Goal: Task Accomplishment & Management: Manage account settings

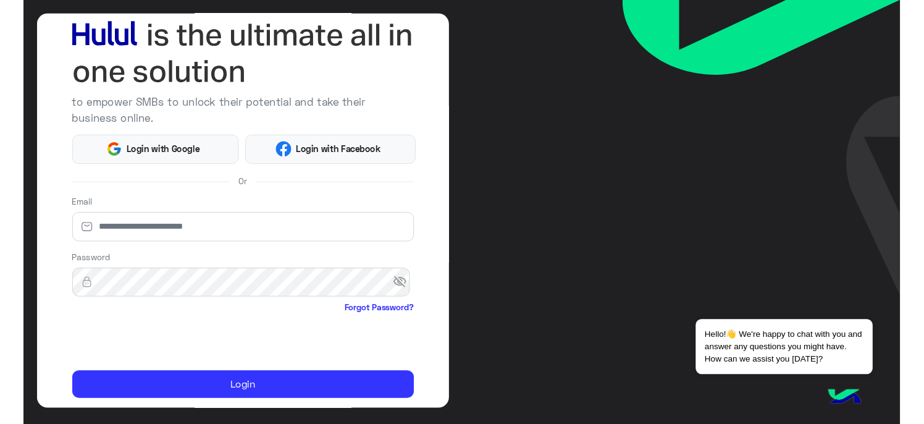
scroll to position [106, 0]
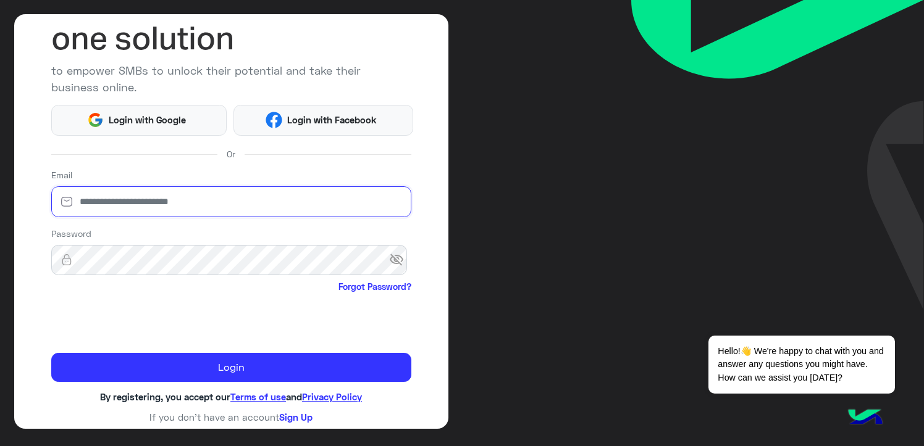
click at [116, 207] on input "email" at bounding box center [231, 201] width 360 height 31
type input "**********"
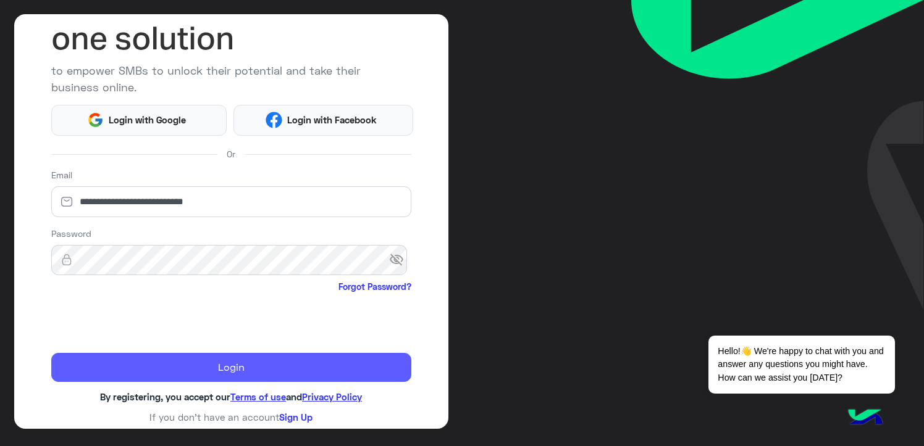
click at [173, 364] on button "Login" at bounding box center [231, 368] width 360 height 30
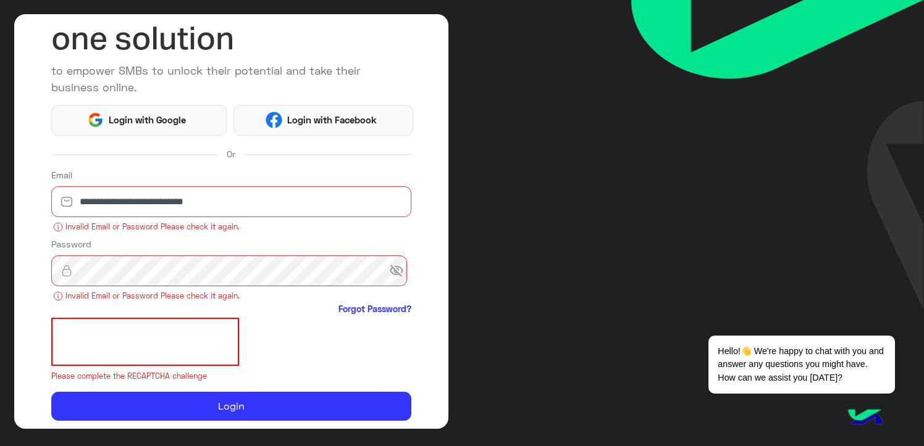
click at [391, 266] on span "visibility_off" at bounding box center [400, 271] width 22 height 22
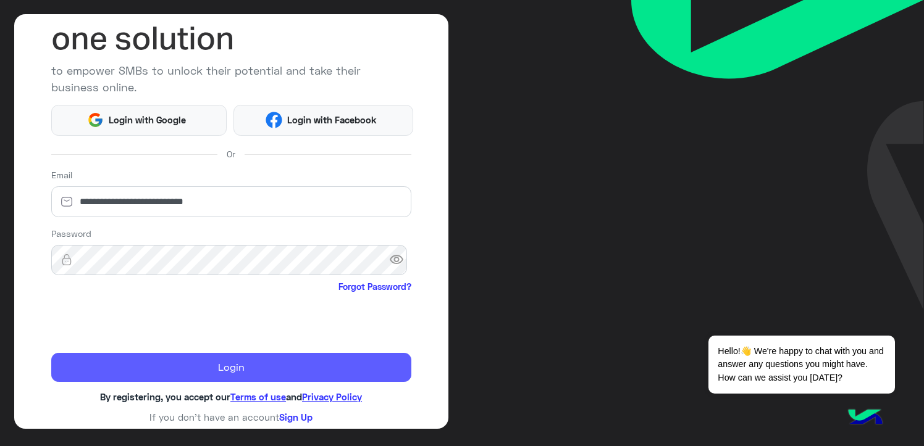
click at [217, 366] on button "Login" at bounding box center [231, 368] width 360 height 30
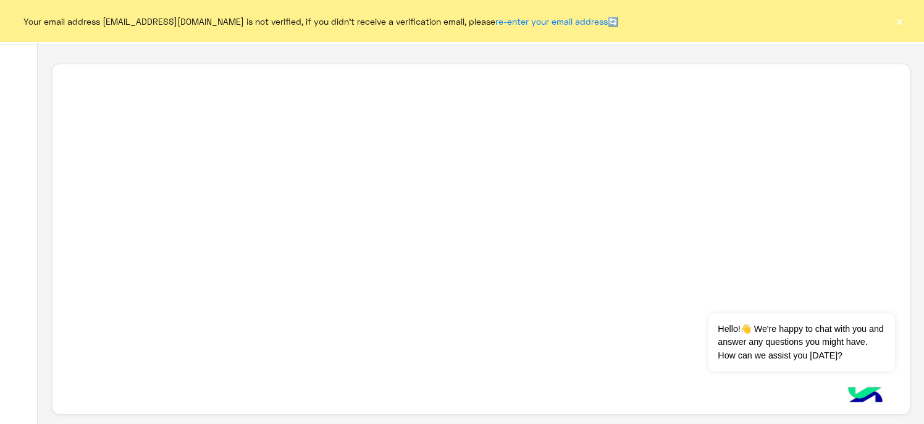
click at [888, 25] on div "Your email address [EMAIL_ADDRESS][DOMAIN_NAME] is not verified, if you didn't …" at bounding box center [462, 21] width 924 height 42
click at [901, 15] on button "×" at bounding box center [899, 21] width 12 height 12
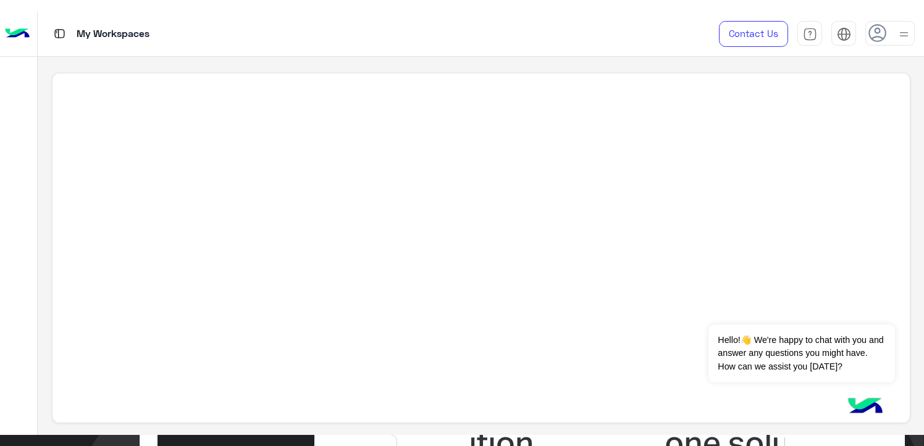
scroll to position [5, 0]
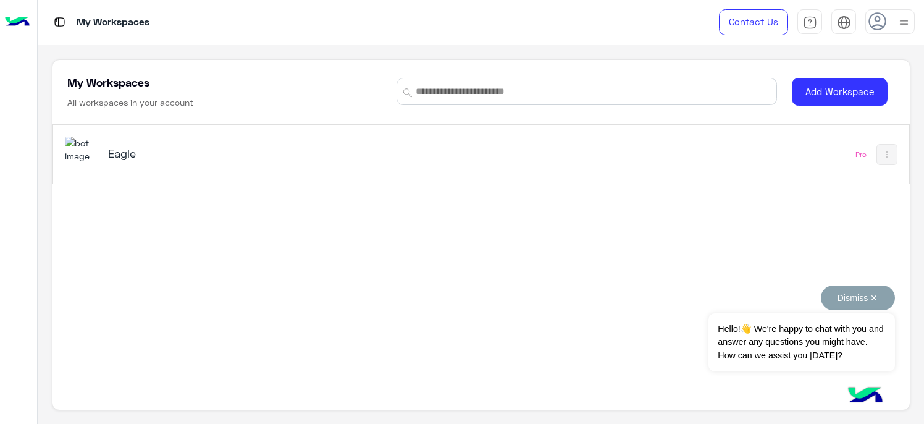
click at [821, 296] on button "Dismiss ✕" at bounding box center [858, 297] width 74 height 25
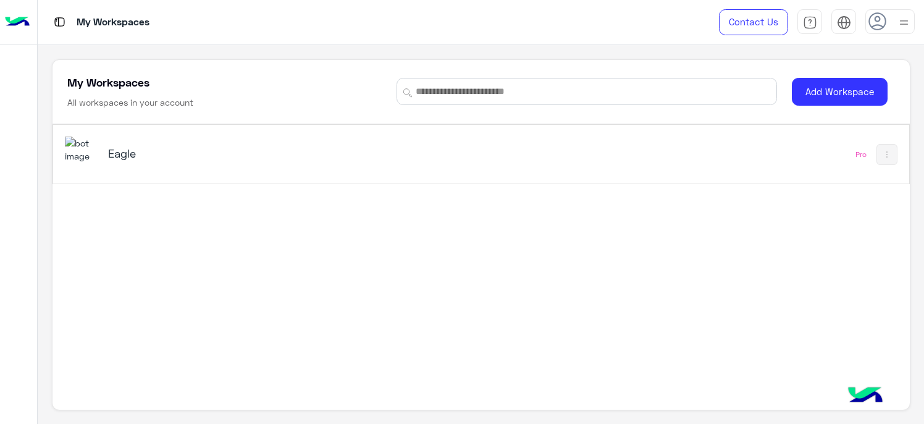
click at [124, 154] on h5 "Eagle" at bounding box center [257, 153] width 299 height 15
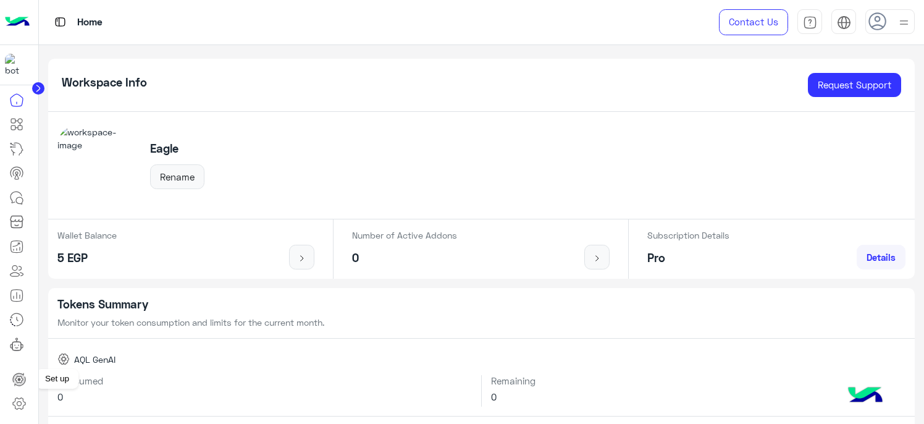
click at [15, 381] on icon at bounding box center [19, 379] width 12 height 12
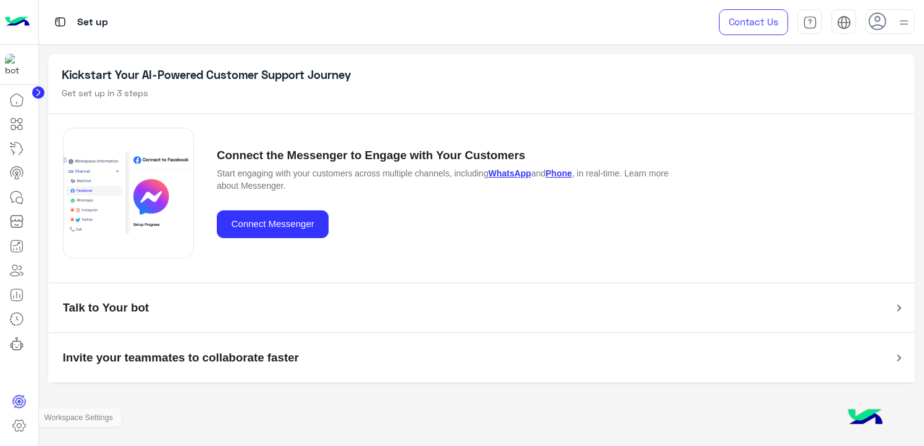
click at [15, 421] on icon at bounding box center [19, 426] width 15 height 15
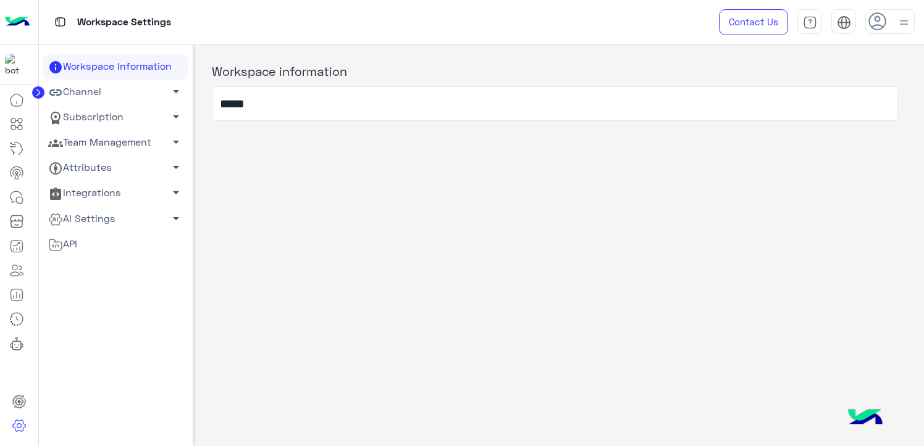
click at [141, 146] on link "Team Management arrow_drop_down" at bounding box center [115, 142] width 144 height 25
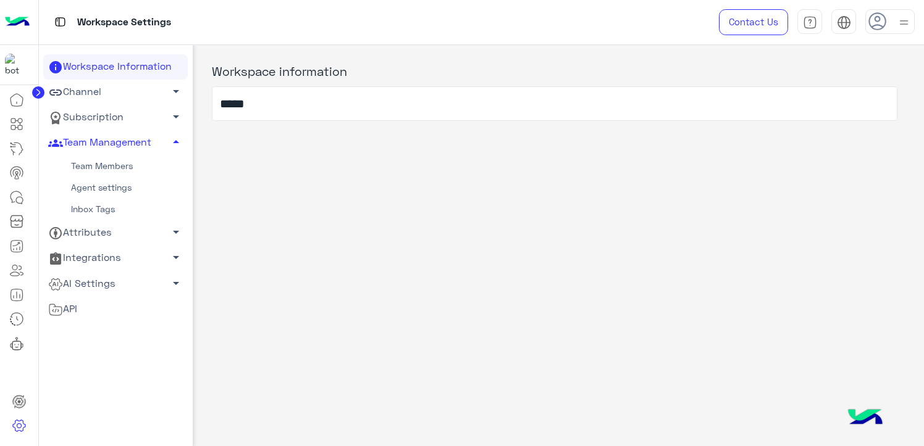
click at [115, 170] on link "Team Members" at bounding box center [115, 167] width 144 height 22
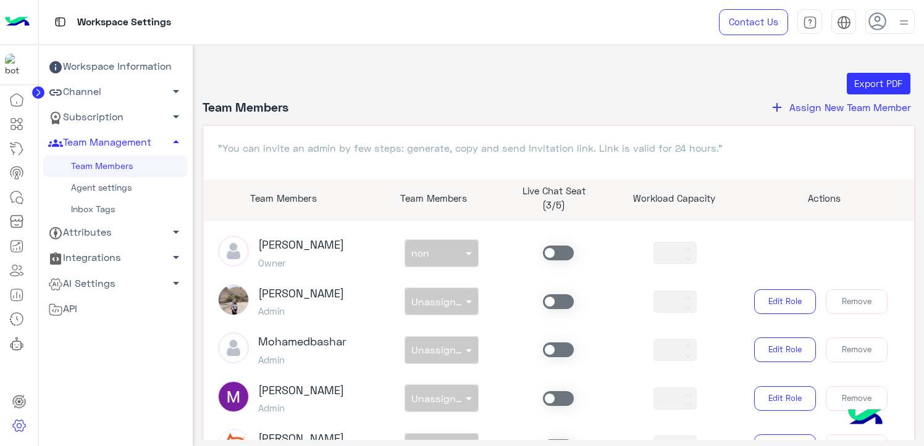
scroll to position [185, 0]
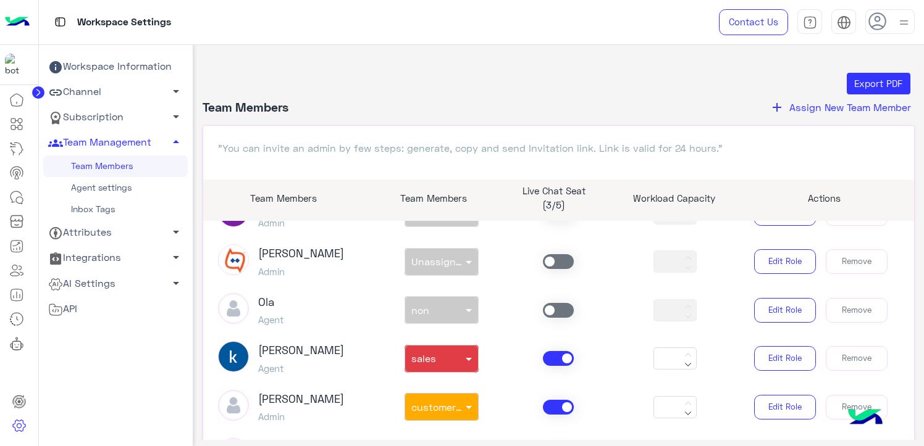
click at [550, 359] on span at bounding box center [558, 358] width 31 height 15
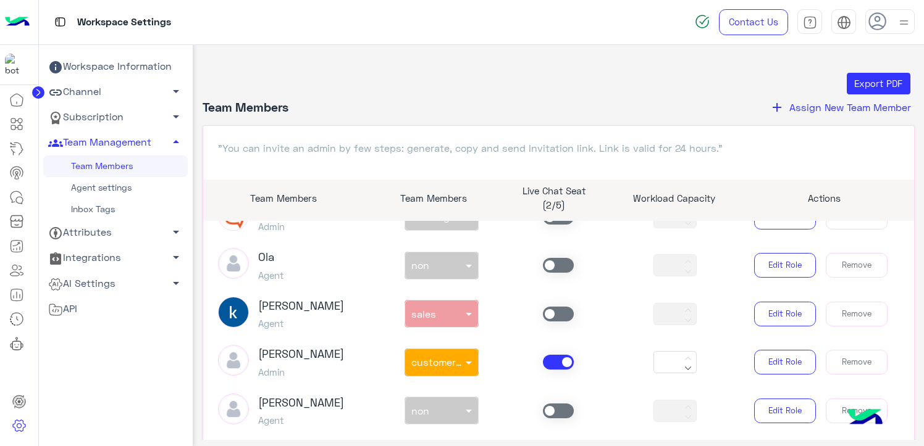
scroll to position [309, 0]
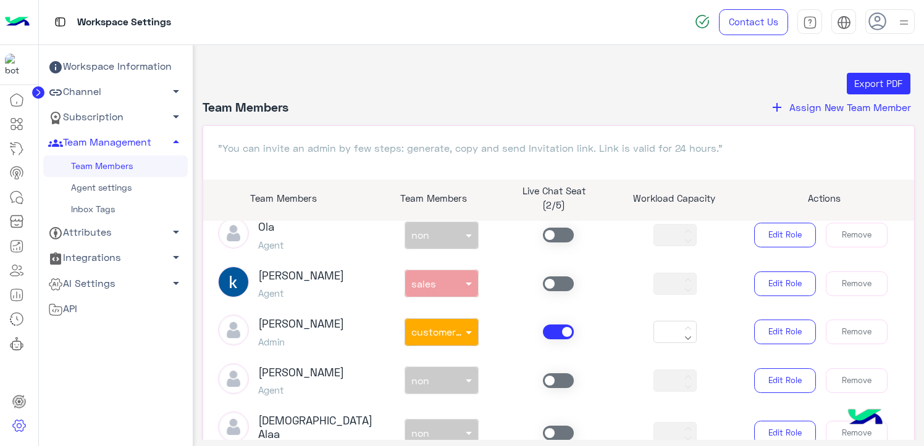
click at [552, 325] on span at bounding box center [558, 332] width 31 height 15
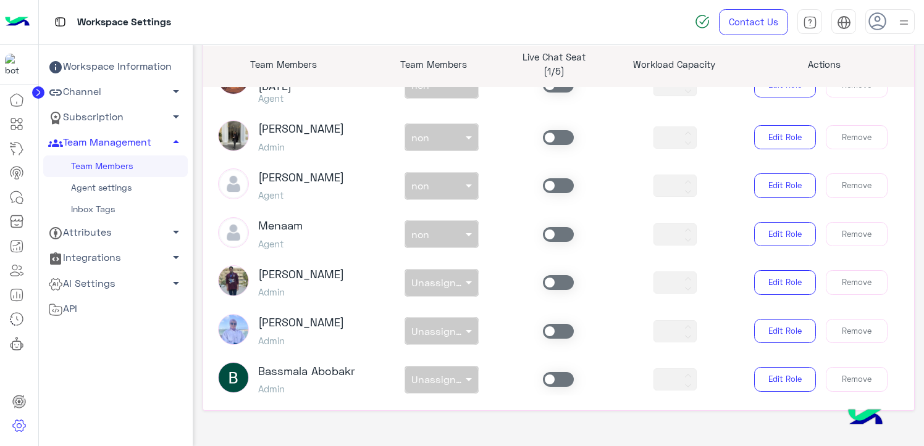
scroll to position [161, 0]
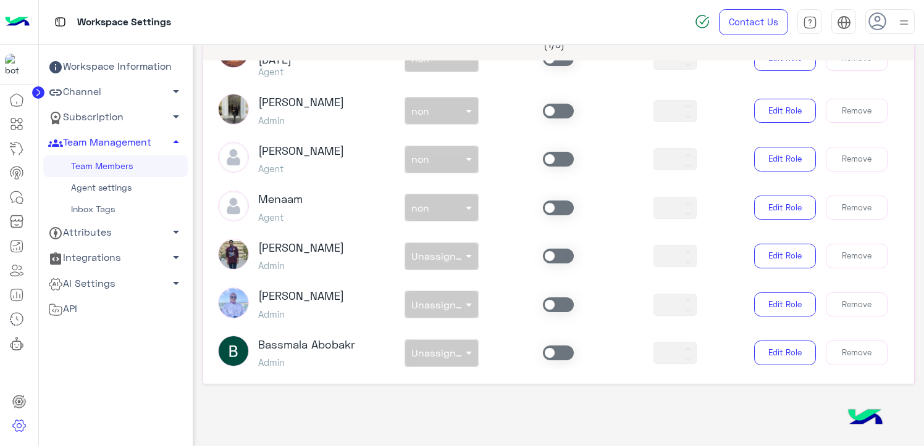
click at [546, 201] on span at bounding box center [558, 208] width 31 height 15
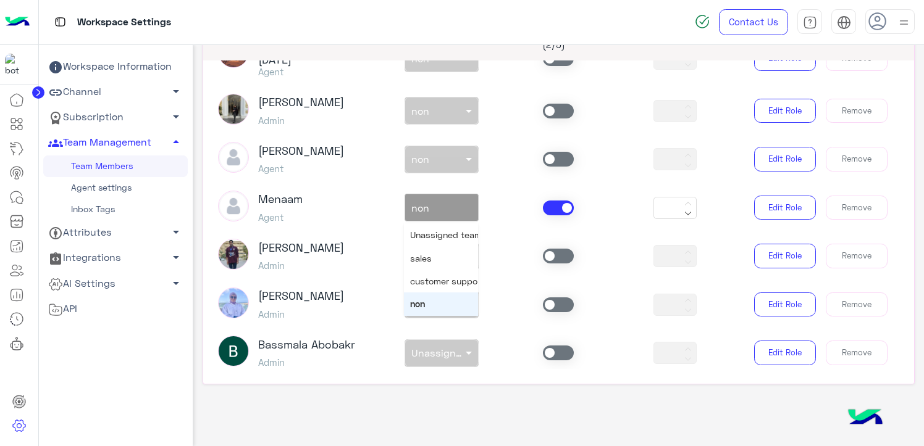
click at [463, 201] on span at bounding box center [470, 207] width 15 height 13
click at [427, 276] on span "customer support" at bounding box center [447, 281] width 74 height 10
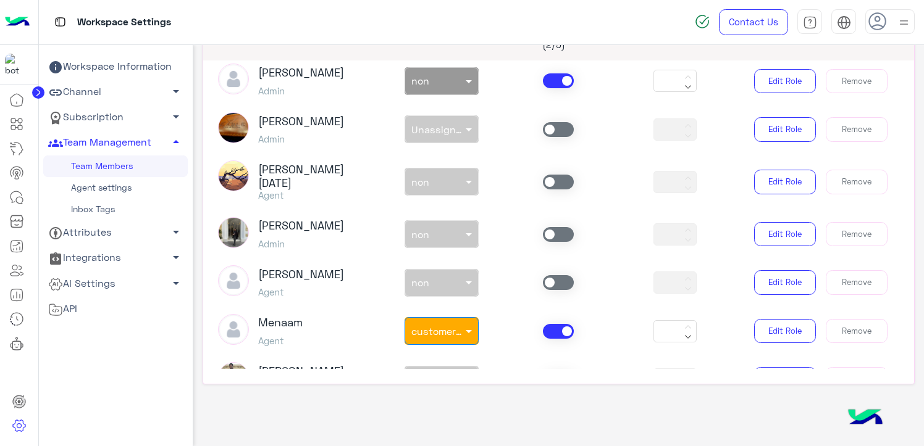
scroll to position [588, 0]
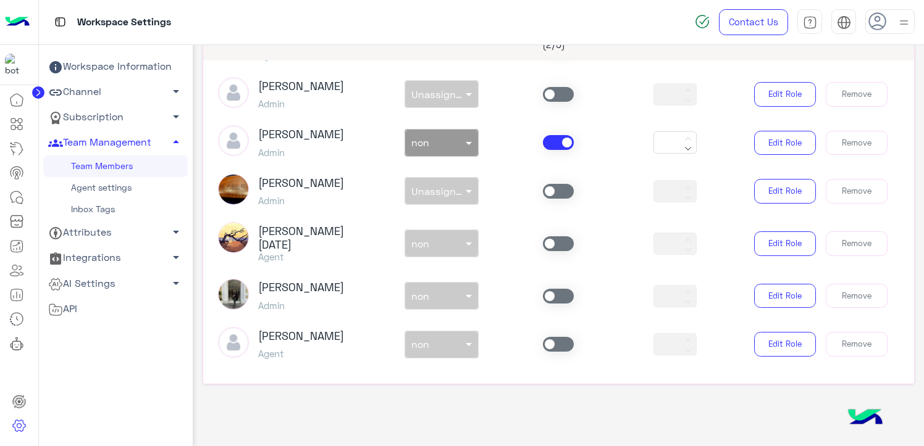
click at [558, 237] on span at bounding box center [558, 244] width 31 height 15
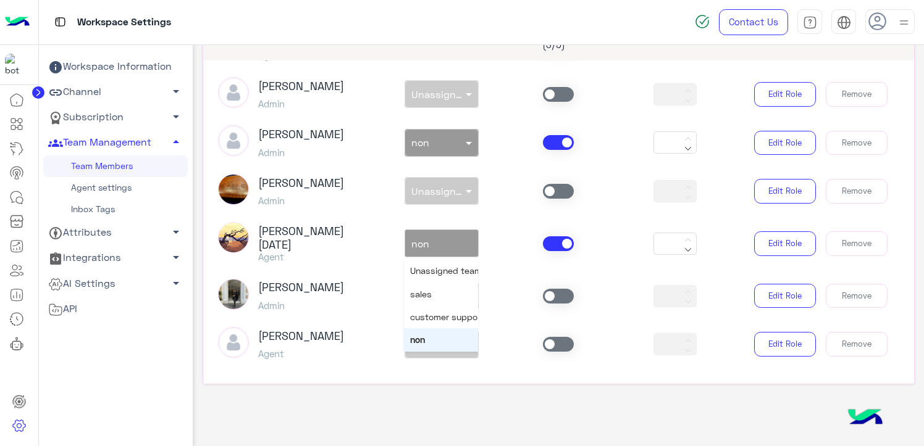
click at [445, 233] on div at bounding box center [441, 240] width 73 height 14
click at [426, 289] on span "sales" at bounding box center [421, 294] width 22 height 10
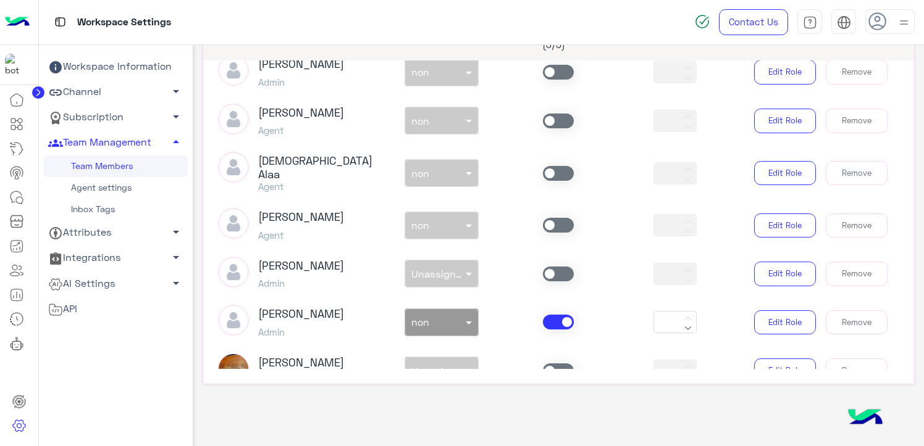
scroll to position [341, 0]
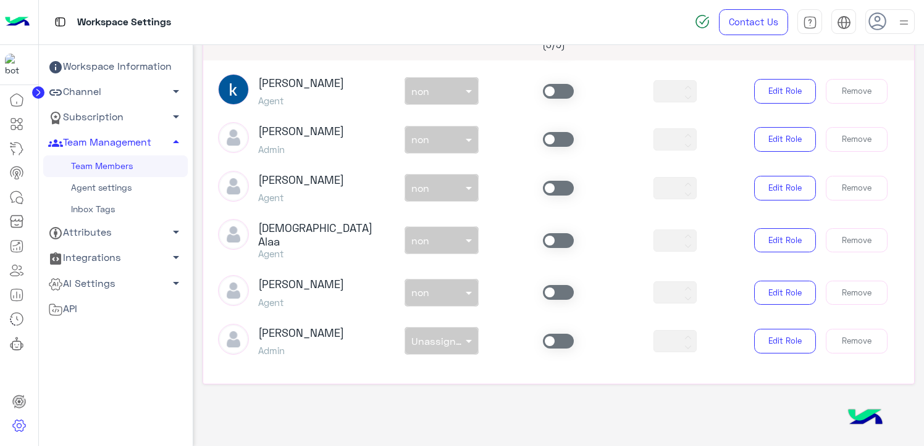
click at [558, 186] on span at bounding box center [558, 188] width 31 height 15
click at [450, 189] on div at bounding box center [441, 185] width 73 height 14
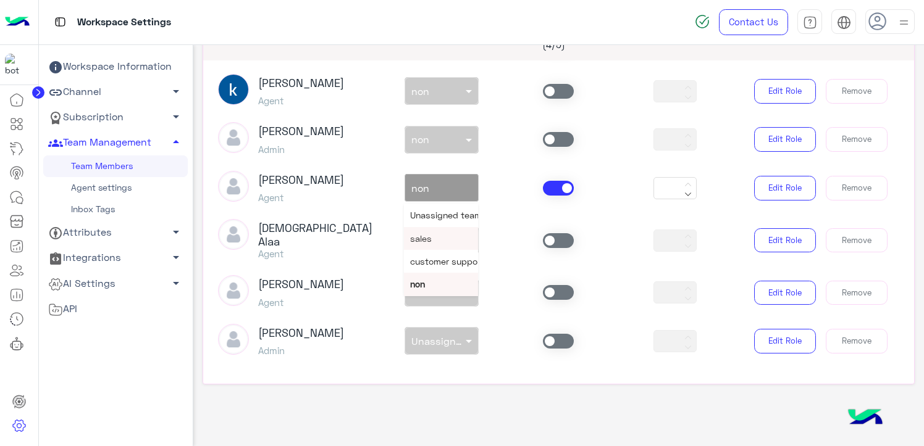
click at [421, 243] on div "sales" at bounding box center [441, 238] width 74 height 23
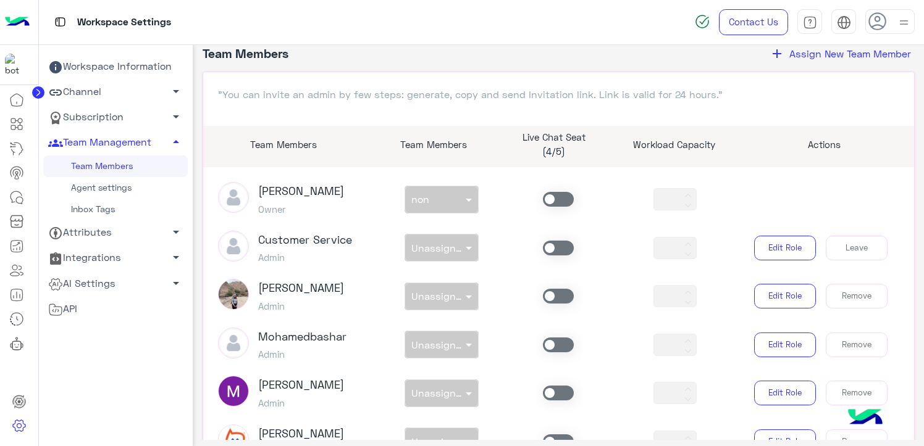
scroll to position [0, 0]
